Goal: Information Seeking & Learning: Learn about a topic

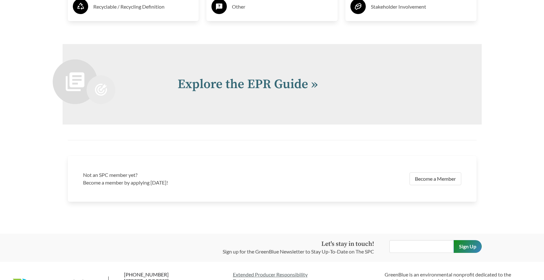
scroll to position [1375, 0]
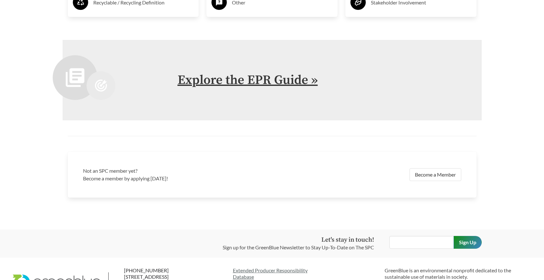
click at [281, 78] on link "Explore the EPR Guide »" at bounding box center [248, 80] width 140 height 16
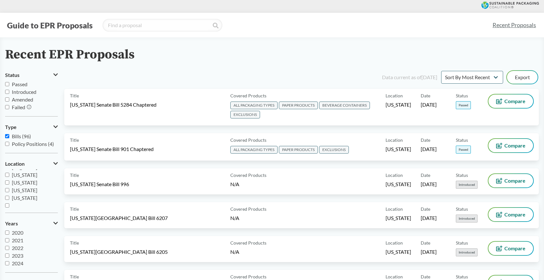
scroll to position [138, 0]
click at [6, 188] on input "[US_STATE]" at bounding box center [7, 188] width 4 height 4
checkbox input "true"
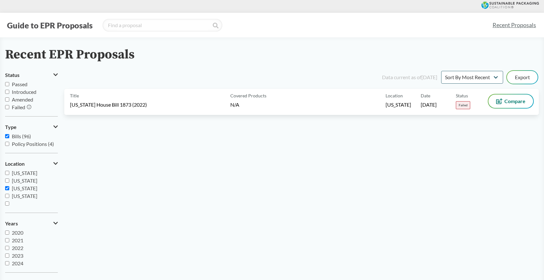
click at [7, 171] on input "[US_STATE]" at bounding box center [7, 173] width 4 height 4
checkbox input "true"
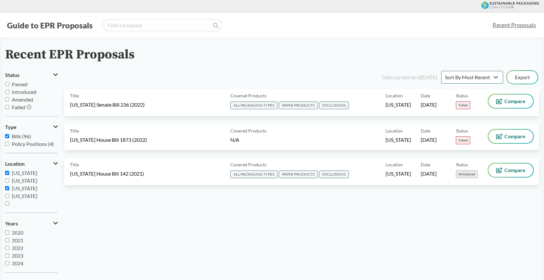
click at [6, 181] on input "[US_STATE]" at bounding box center [7, 181] width 4 height 4
checkbox input "true"
